Goal: Task Accomplishment & Management: Use online tool/utility

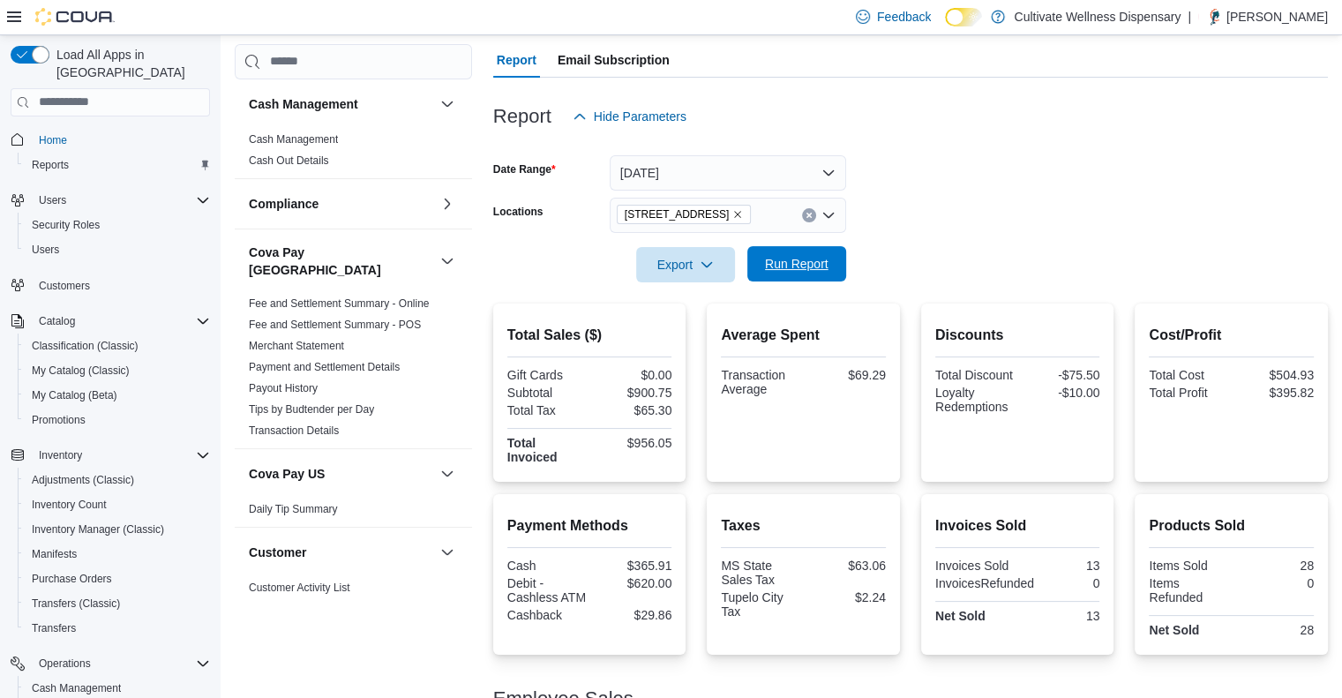
scroll to position [1144, 0]
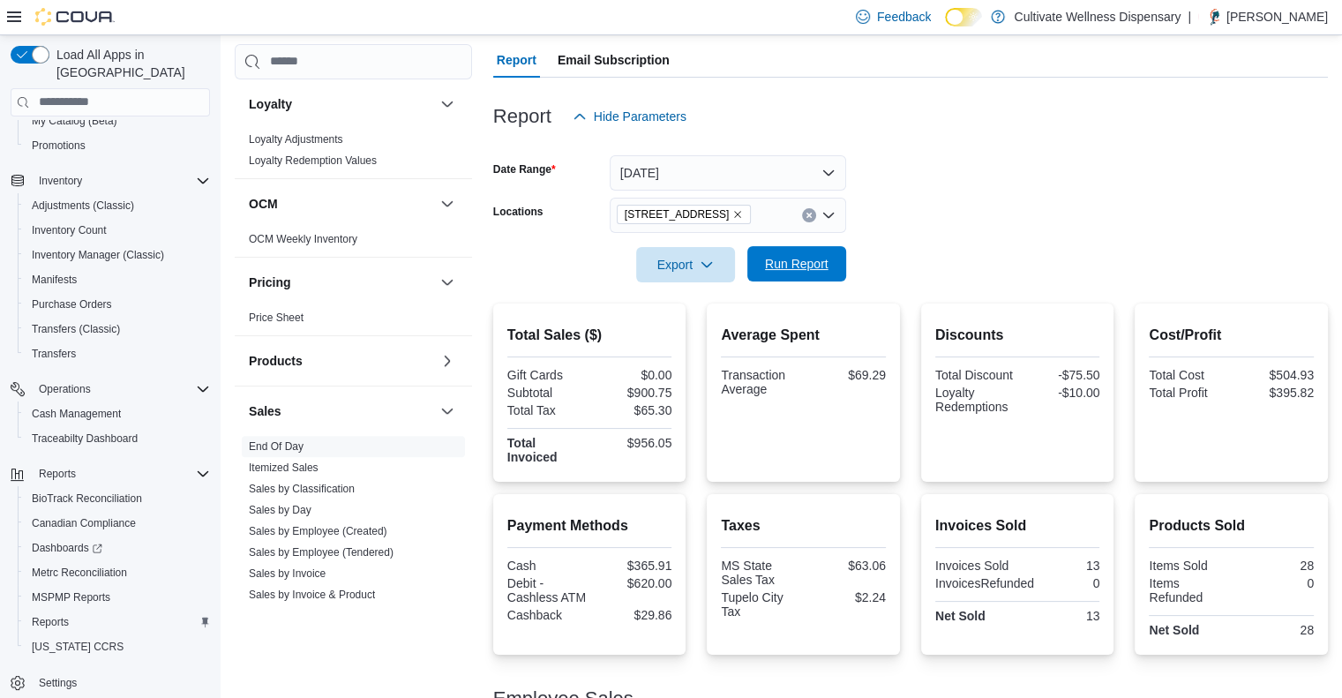
click at [791, 267] on span "Run Report" at bounding box center [797, 264] width 64 height 18
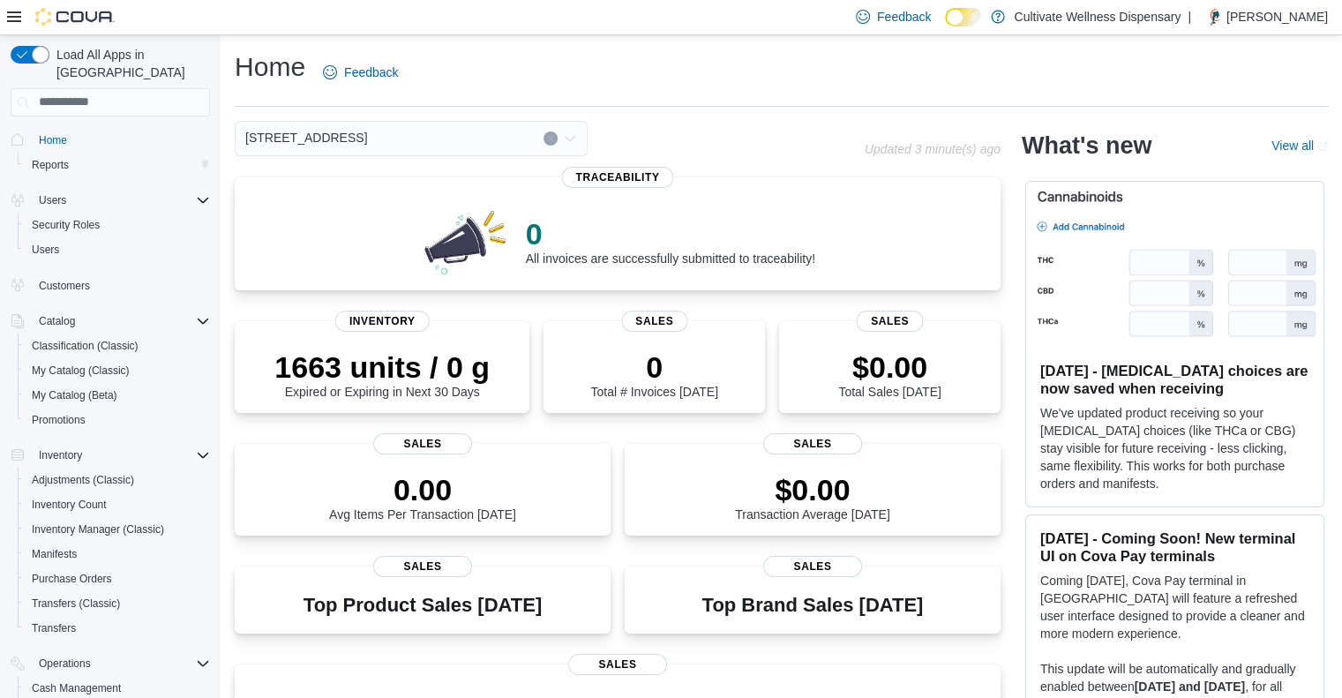
click at [545, 132] on button "Clear input" at bounding box center [551, 138] width 14 height 14
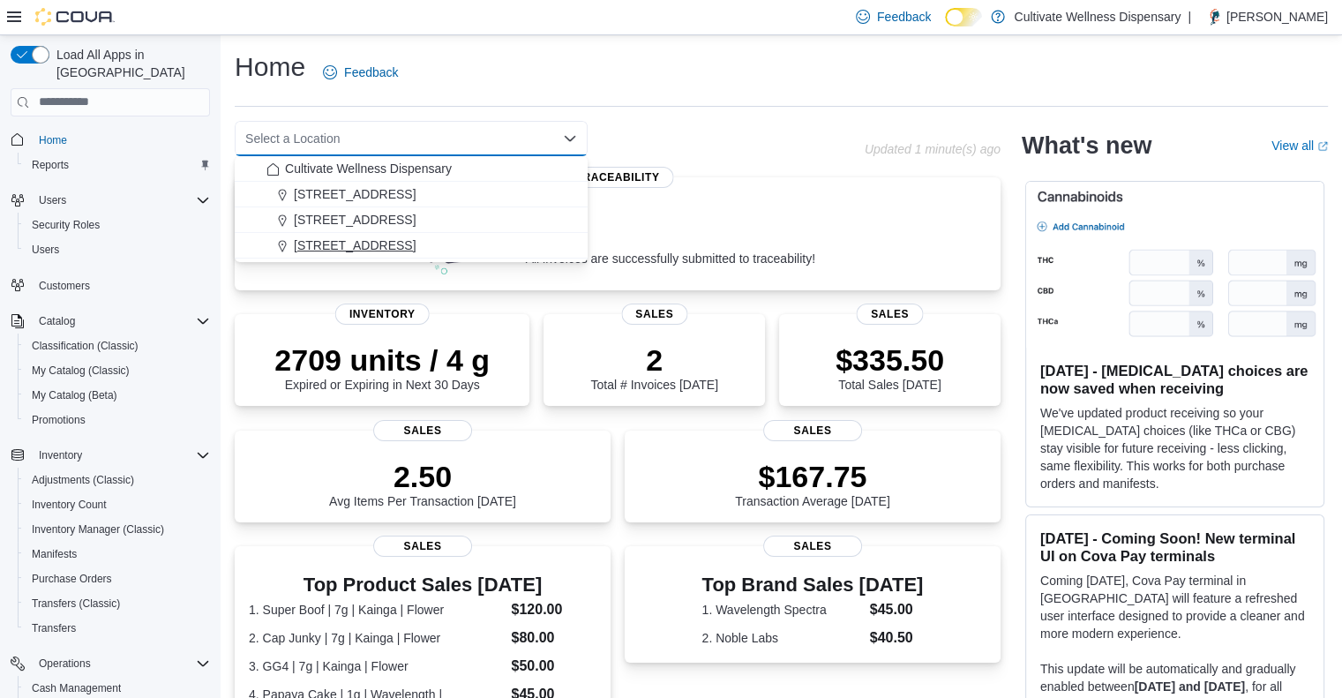
click at [416, 246] on span "[STREET_ADDRESS]" at bounding box center [355, 245] width 122 height 18
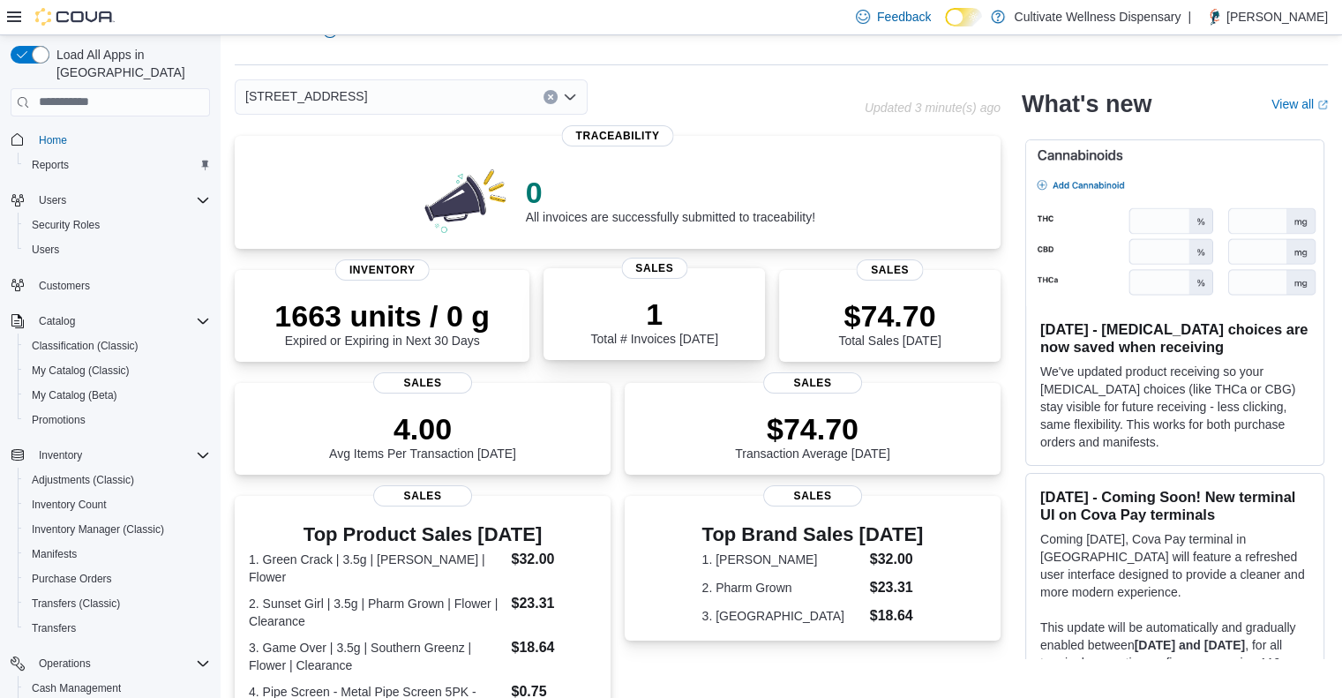
scroll to position [88, 0]
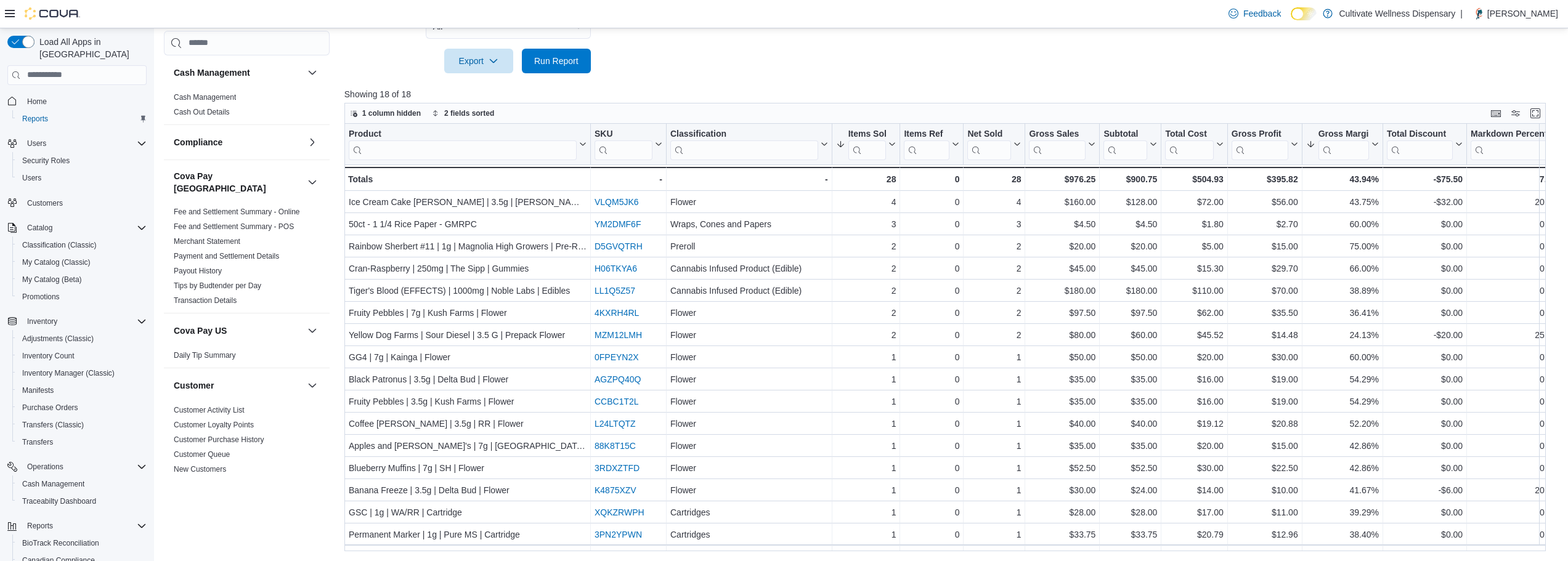
scroll to position [61, 0]
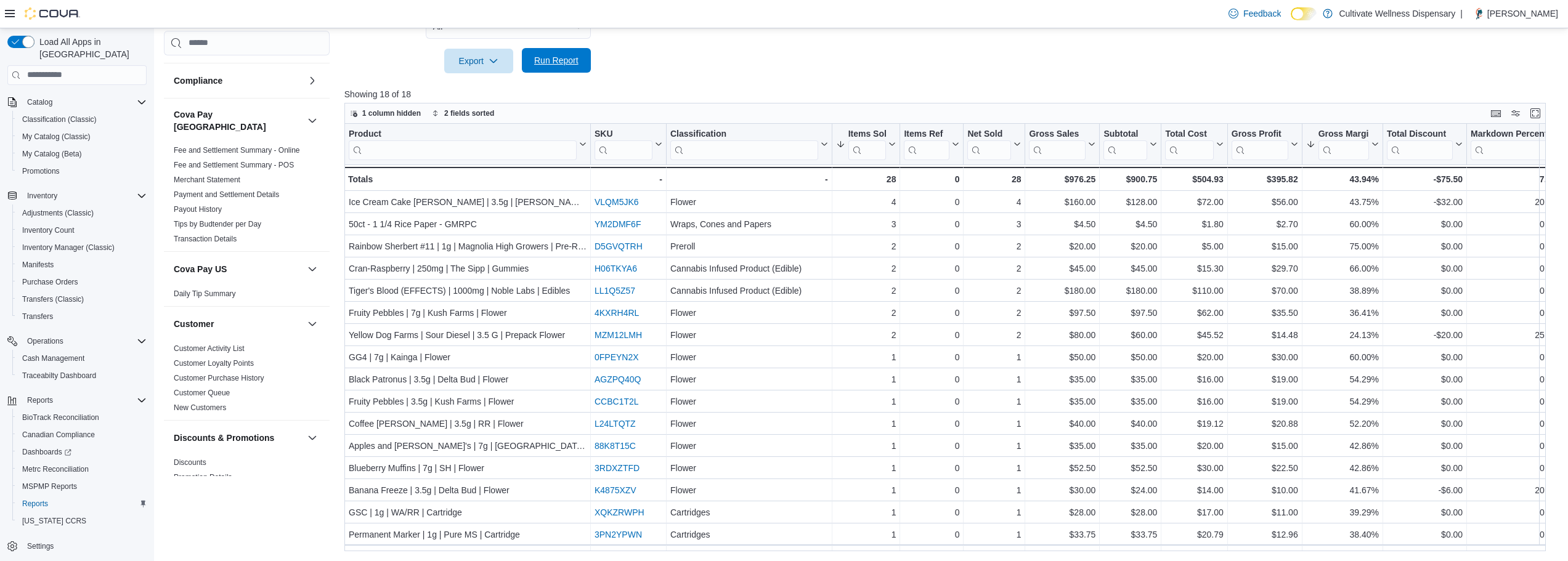
click at [586, 62] on button "Run Report" at bounding box center [556, 60] width 69 height 24
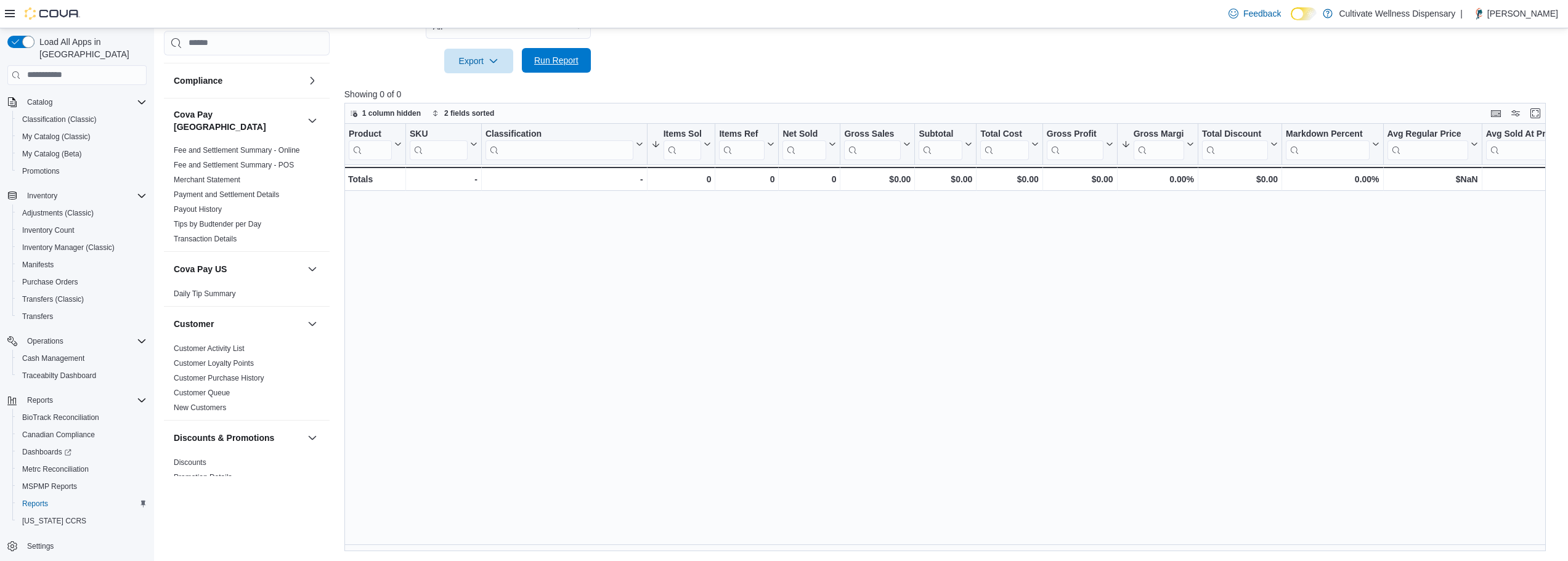
click at [565, 58] on span "Run Report" at bounding box center [556, 61] width 45 height 13
